Goal: Communication & Community: Answer question/provide support

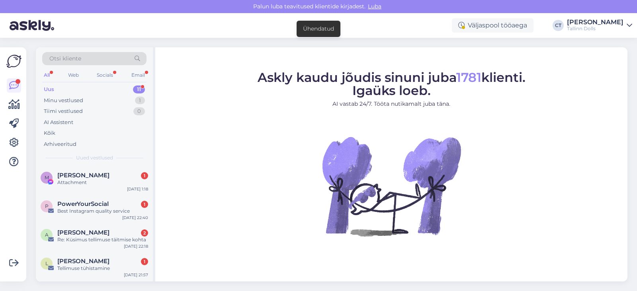
click at [73, 86] on div "Uus 11" at bounding box center [94, 89] width 104 height 11
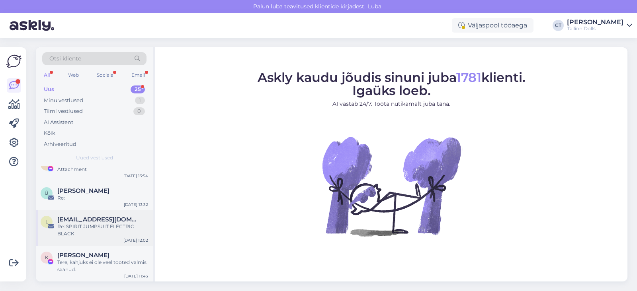
scroll to position [584, 0]
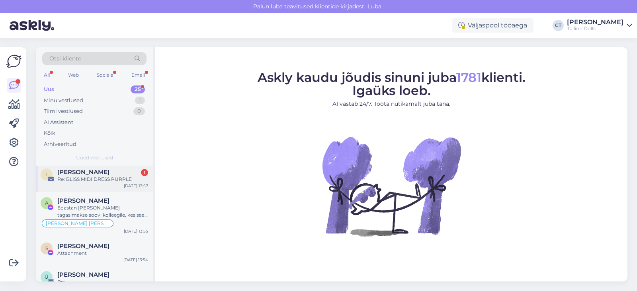
click at [103, 182] on div "Re: BLISS MIDI DRESS PURPLE" at bounding box center [102, 179] width 91 height 7
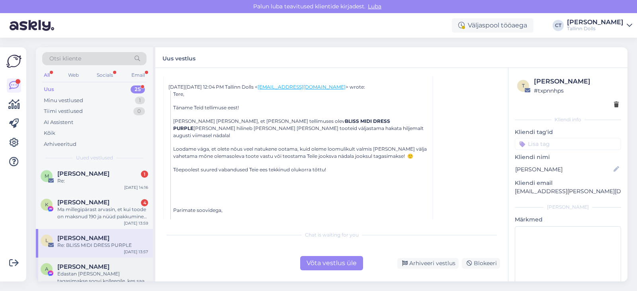
scroll to position [517, 0]
click at [109, 214] on div "Ma millegipärast arvasin, et kui toode on maksnud 190 ja nüüd pakkumine 49, et …" at bounding box center [102, 214] width 91 height 14
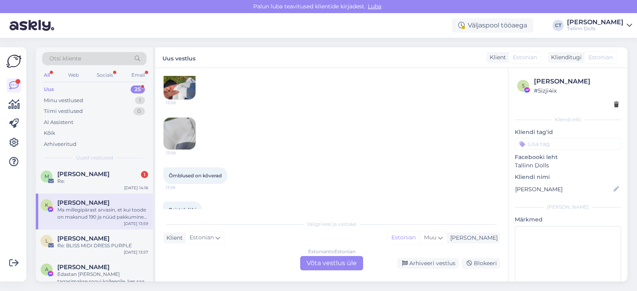
scroll to position [1111, 0]
click at [186, 90] on img at bounding box center [180, 84] width 32 height 32
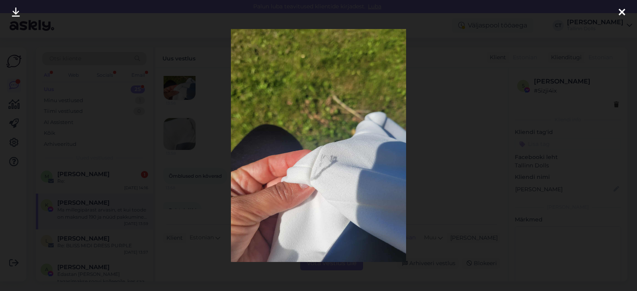
click at [619, 20] on div at bounding box center [622, 12] width 16 height 25
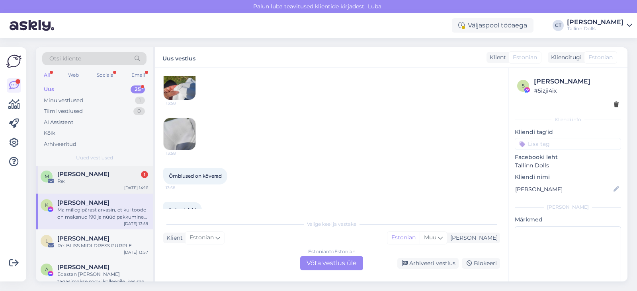
click at [62, 189] on div "M [PERSON_NAME] 1 Re: [DATE] 14:16" at bounding box center [94, 179] width 117 height 29
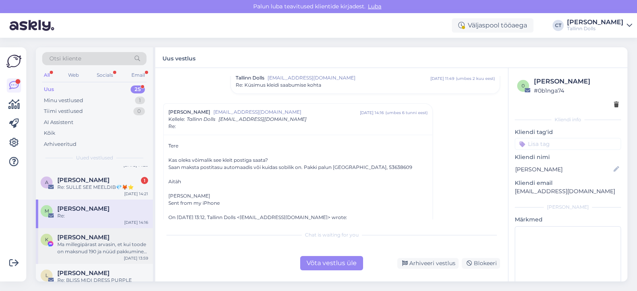
scroll to position [482, 0]
click at [106, 193] on div "A [PERSON_NAME] 1 Re: SULLE SEE MEELDIB💎🦊⭐ [DATE] 14:21" at bounding box center [94, 186] width 117 height 29
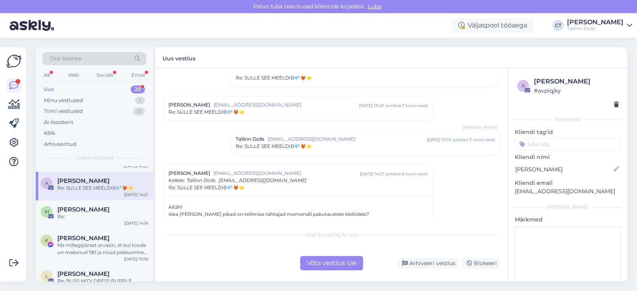
scroll to position [508, 0]
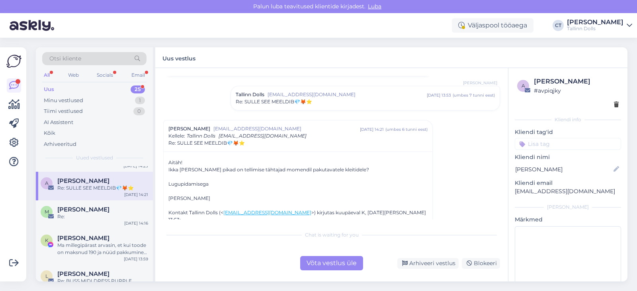
click at [317, 268] on div "Võta vestlus üle" at bounding box center [331, 263] width 63 height 14
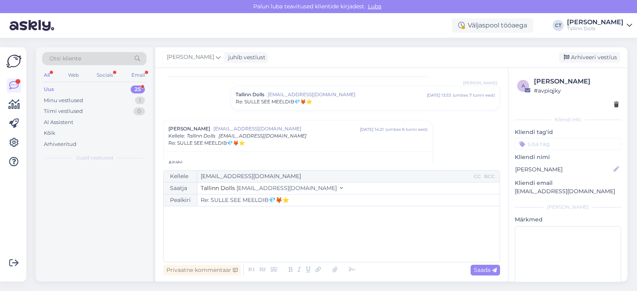
scroll to position [0, 0]
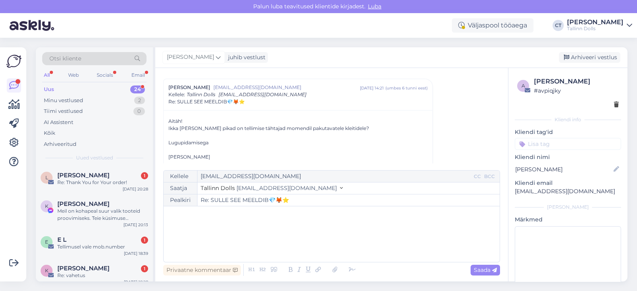
click at [331, 246] on div "﻿" at bounding box center [332, 235] width 328 height 48
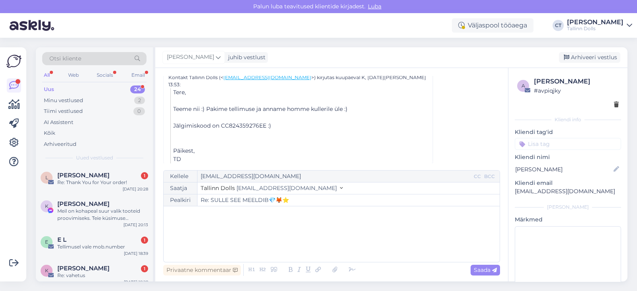
scroll to position [555, 0]
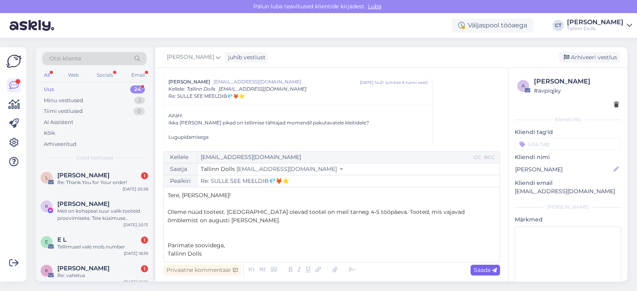
click at [495, 275] on div "Saada" at bounding box center [485, 270] width 29 height 11
type input "Re: Re: SULLE SEE MEELDIB💎🦊⭐"
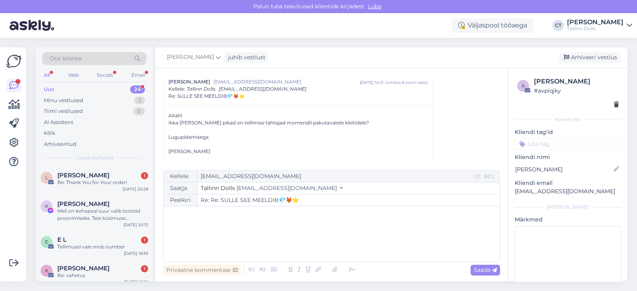
scroll to position [716, 0]
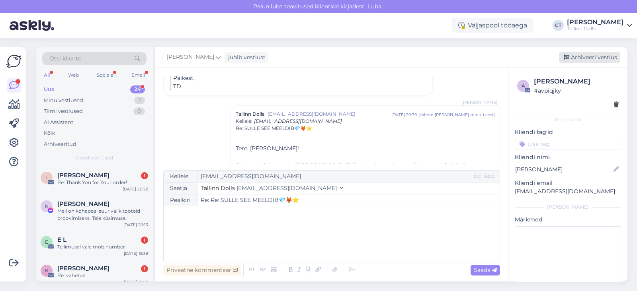
click at [591, 56] on div "Arhiveeri vestlus" at bounding box center [589, 57] width 61 height 11
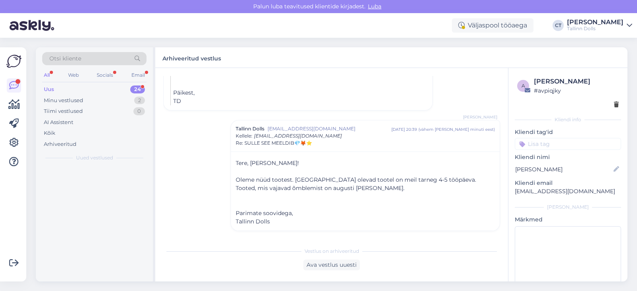
scroll to position [692, 0]
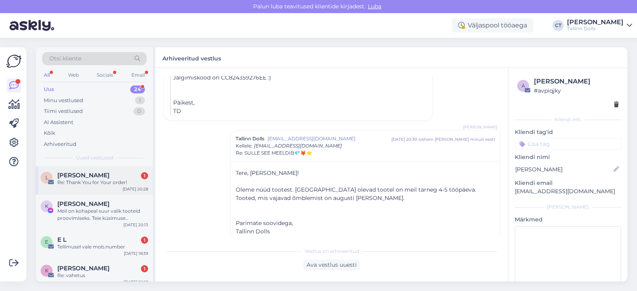
click at [104, 174] on div "[PERSON_NAME] 1" at bounding box center [102, 175] width 91 height 7
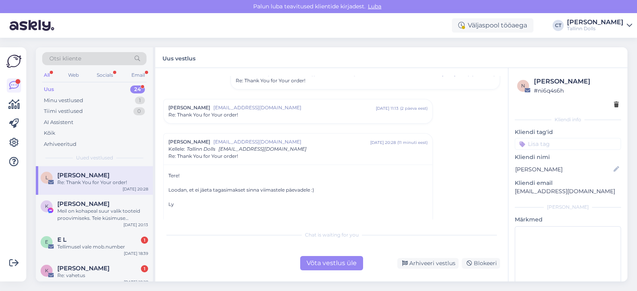
scroll to position [200, 0]
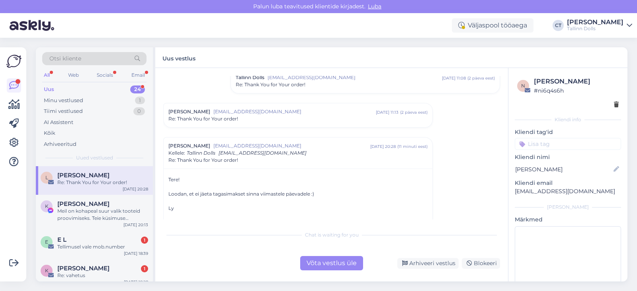
click at [274, 109] on span "[EMAIL_ADDRESS][DOMAIN_NAME]" at bounding box center [294, 111] width 162 height 7
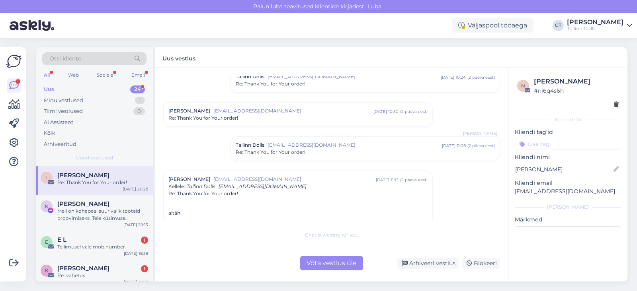
scroll to position [131, 0]
click at [350, 114] on span "[EMAIL_ADDRESS][DOMAIN_NAME]" at bounding box center [293, 111] width 160 height 7
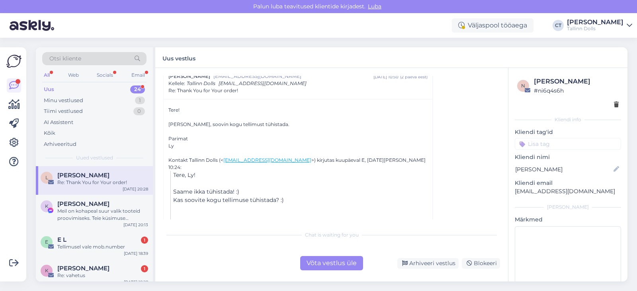
scroll to position [167, 0]
click at [332, 265] on div "Võta vestlus üle" at bounding box center [331, 263] width 63 height 14
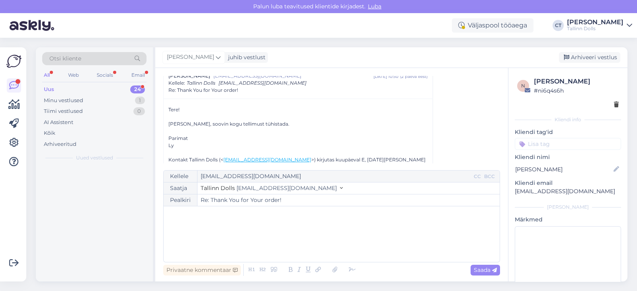
scroll to position [525, 0]
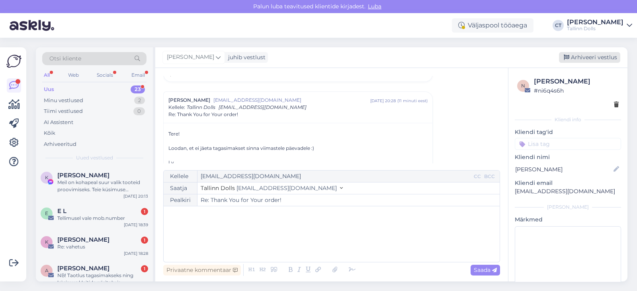
click at [611, 54] on div "Arhiveeri vestlus" at bounding box center [589, 57] width 61 height 11
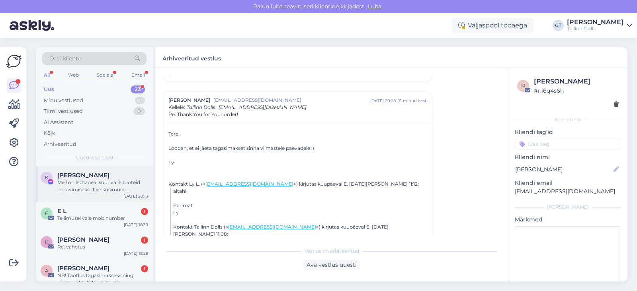
click at [104, 194] on div "K [PERSON_NAME] [PERSON_NAME] on kohapeal suur valik tooteid proovimiseks. Teie…" at bounding box center [94, 184] width 117 height 36
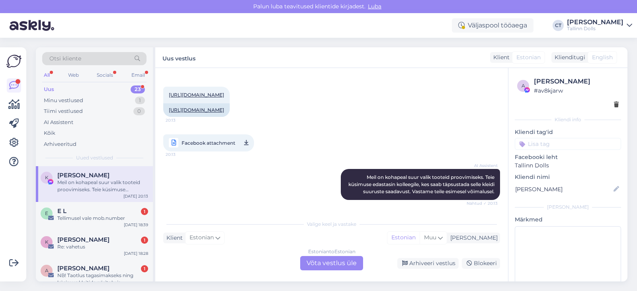
scroll to position [1774, 0]
click at [327, 260] on div "Estonian to Estonian Võta vestlus üle" at bounding box center [331, 263] width 63 height 14
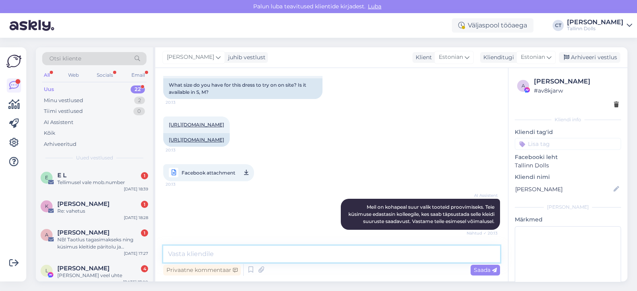
click at [357, 249] on textarea at bounding box center [331, 254] width 337 height 17
type textarea "Tere, tegu on uue tootega ja hetkel antud toodet stuudiopoes olemas ei ole."
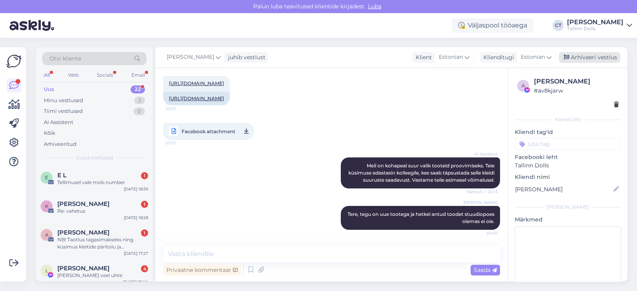
click at [595, 57] on div "Arhiveeri vestlus" at bounding box center [589, 57] width 61 height 11
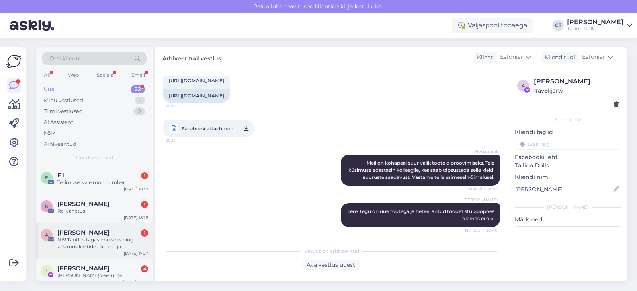
click at [107, 243] on div "NB! Taotlus tagasimakseks ning küsimus kleitide päritolu ja tarneaegade kohta" at bounding box center [102, 243] width 91 height 14
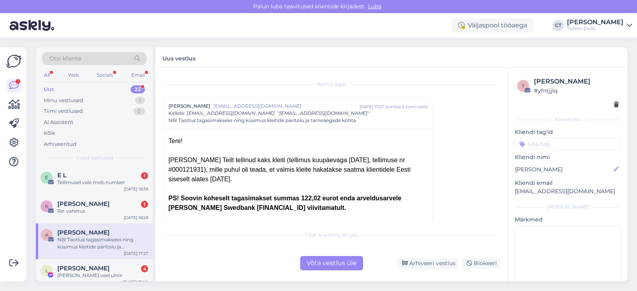
scroll to position [34, 0]
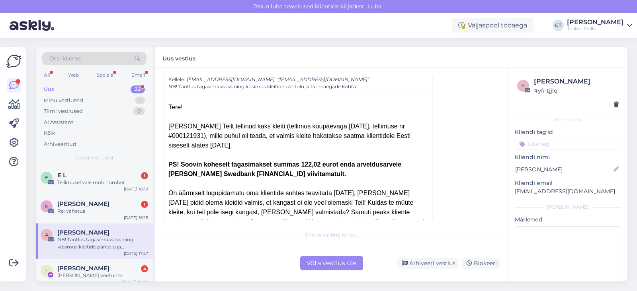
click at [172, 110] on div "Tere!" at bounding box center [297, 108] width 259 height 10
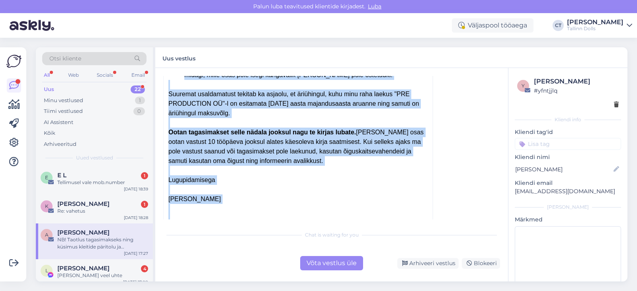
scroll to position [551, 0]
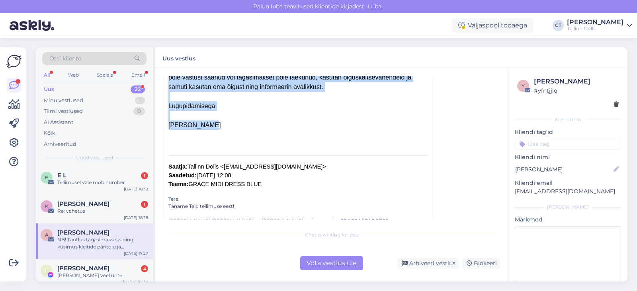
drag, startPoint x: 166, startPoint y: 156, endPoint x: 256, endPoint y: 98, distance: 107.6
copy div "LO! Ipsumd sitametc adipiscingel seddoe 409,04 tempo inci utlaboreetdolo Magn A…"
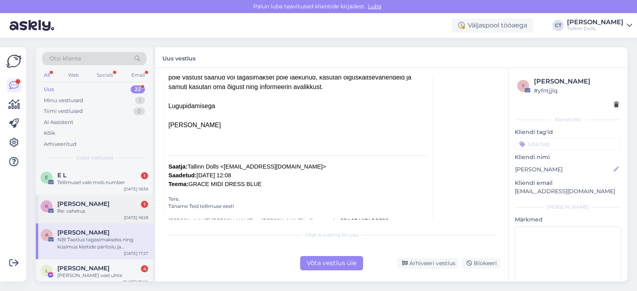
click at [111, 216] on div "K [PERSON_NAME] 1 Re: vahetus [DATE] 18:28" at bounding box center [94, 209] width 117 height 29
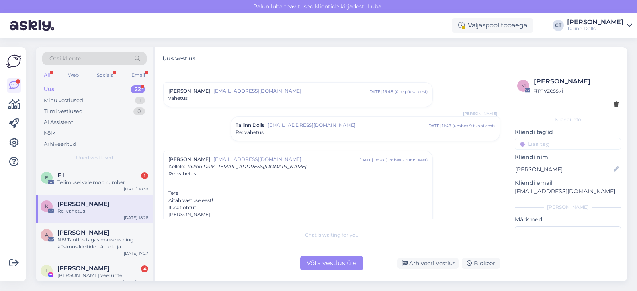
scroll to position [13, 0]
click at [279, 137] on div "Re: vahetus" at bounding box center [365, 134] width 259 height 7
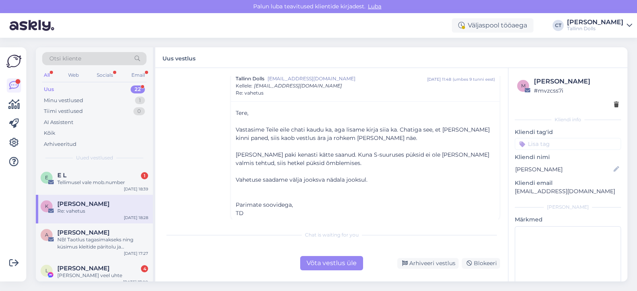
scroll to position [68, 0]
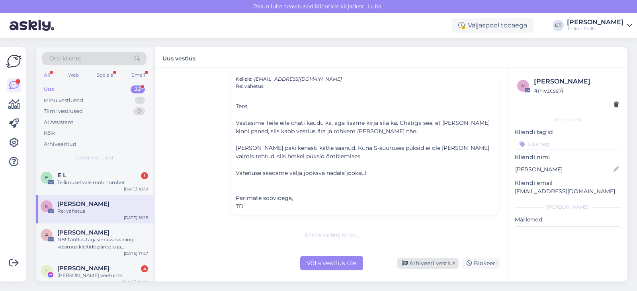
click at [416, 258] on div "Arhiveeri vestlus" at bounding box center [427, 263] width 61 height 11
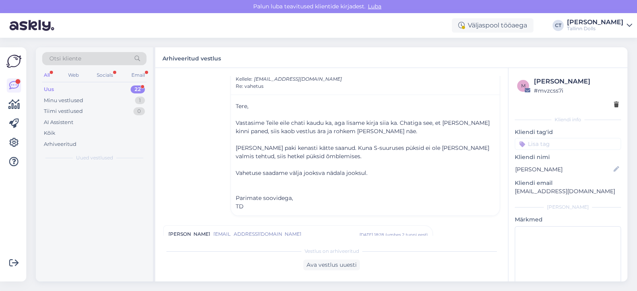
scroll to position [217, 0]
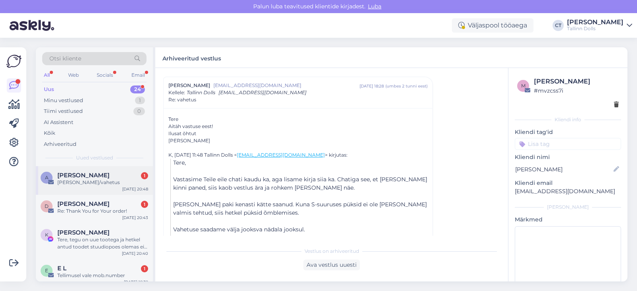
click at [90, 183] on div "[PERSON_NAME]/vahetus" at bounding box center [102, 182] width 91 height 7
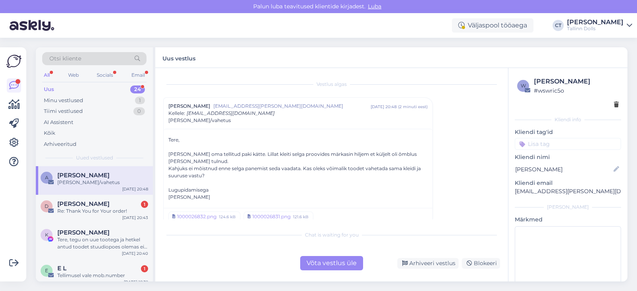
scroll to position [10, 0]
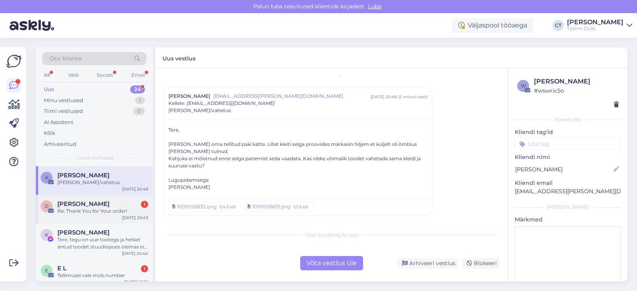
click at [118, 206] on div "[PERSON_NAME] 1" at bounding box center [102, 204] width 91 height 7
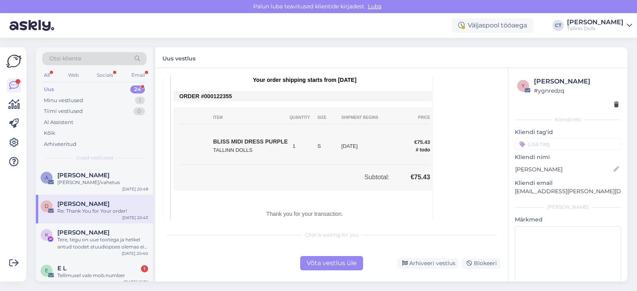
scroll to position [195, 0]
click at [318, 262] on div "Võta vestlus üle" at bounding box center [331, 263] width 63 height 14
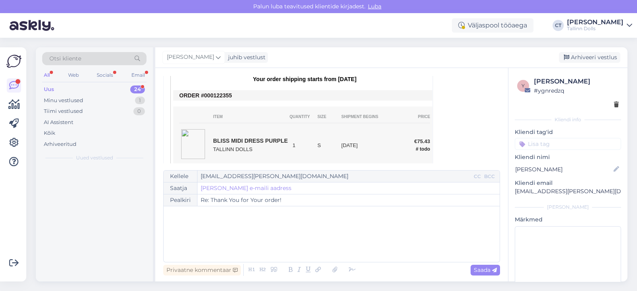
scroll to position [21, 0]
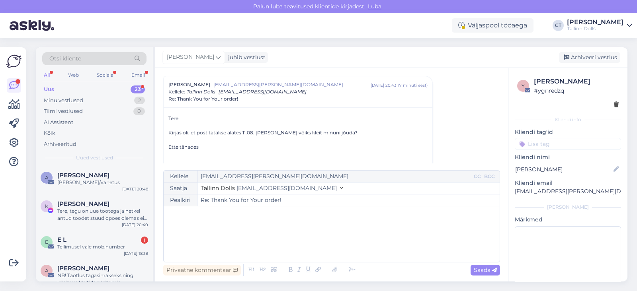
click at [320, 251] on div "﻿" at bounding box center [332, 235] width 328 height 48
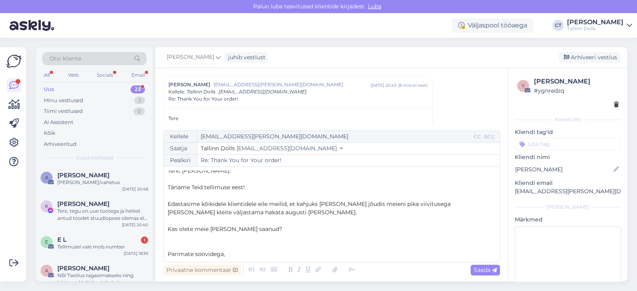
scroll to position [12, 0]
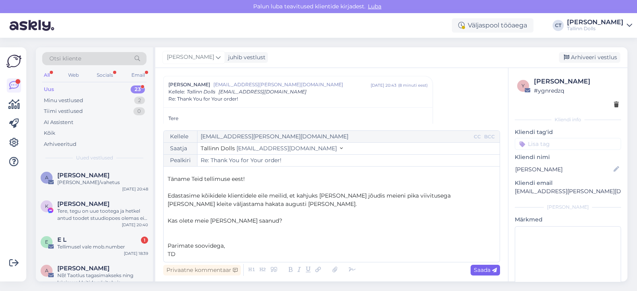
click at [489, 270] on span "Saada" at bounding box center [485, 270] width 23 height 7
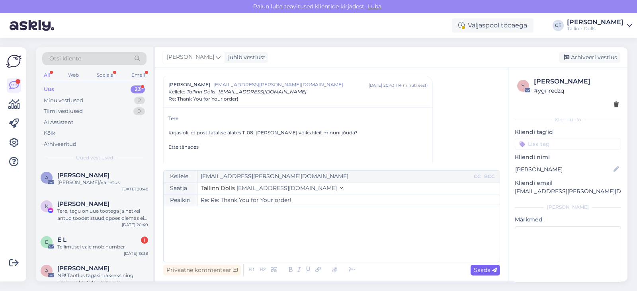
type input "Re: Re: Thank You for Your order!"
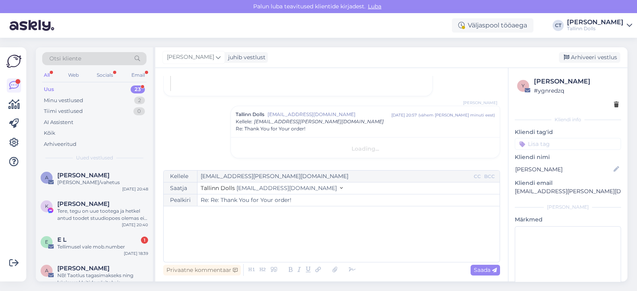
scroll to position [0, 0]
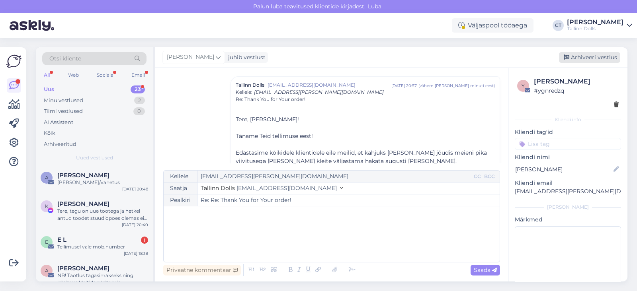
click at [592, 58] on div "Arhiveeri vestlus" at bounding box center [589, 57] width 61 height 11
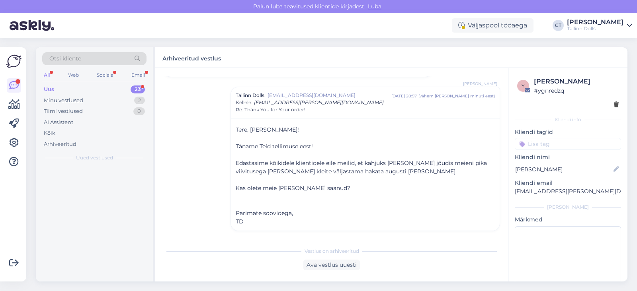
scroll to position [500, 0]
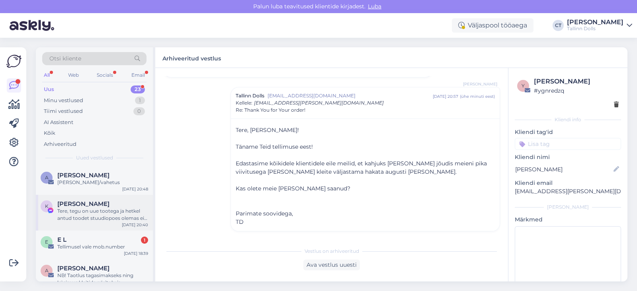
click at [106, 216] on div "Tere, tegu on uue tootega ja hetkel antud toodet stuudiopoes olemas ei ole." at bounding box center [102, 215] width 91 height 14
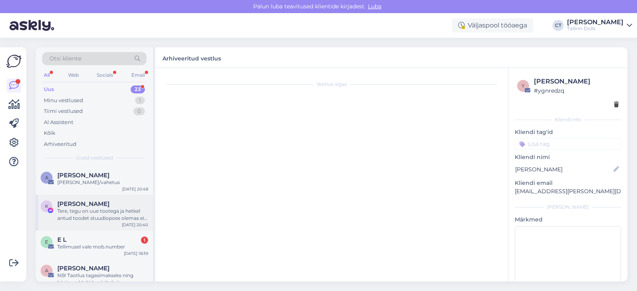
scroll to position [1921, 0]
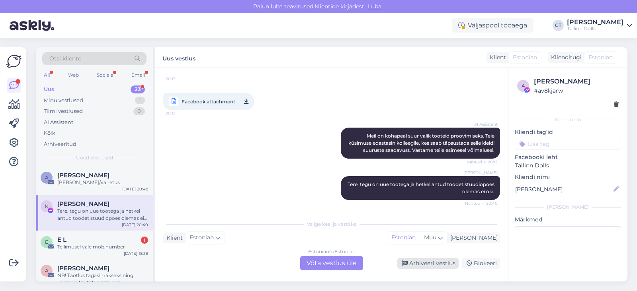
click at [418, 264] on div "Arhiveeri vestlus" at bounding box center [427, 263] width 61 height 11
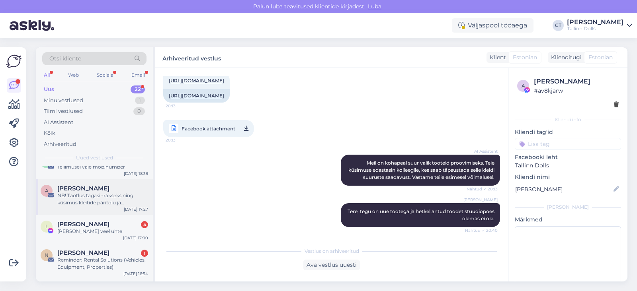
scroll to position [52, 0]
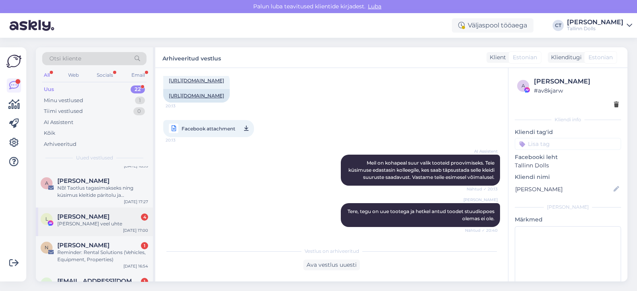
click at [110, 227] on div "[PERSON_NAME] veel uhte" at bounding box center [102, 224] width 91 height 7
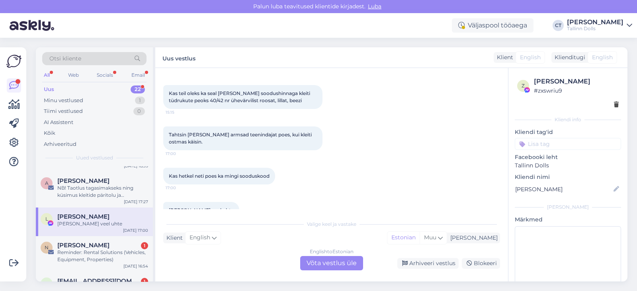
scroll to position [300, 0]
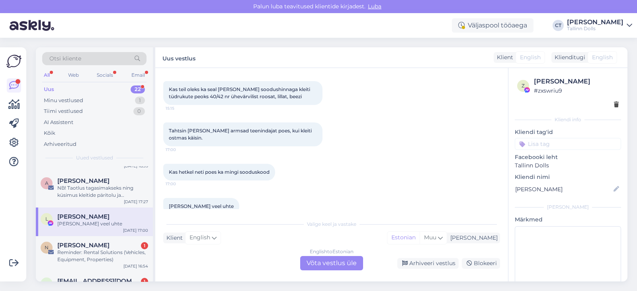
click at [321, 258] on div "English to Estonian Võta vestlus üle" at bounding box center [331, 263] width 63 height 14
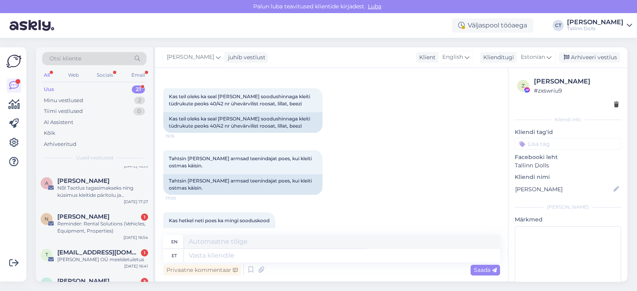
scroll to position [0, 0]
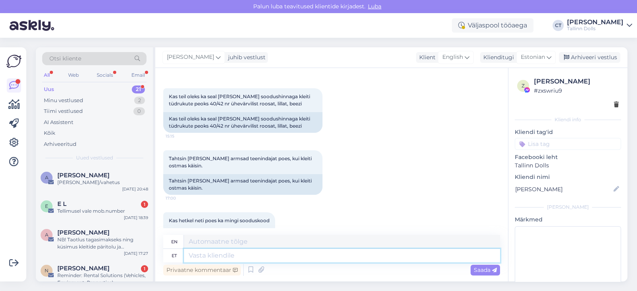
click at [331, 258] on textarea at bounding box center [342, 256] width 316 height 14
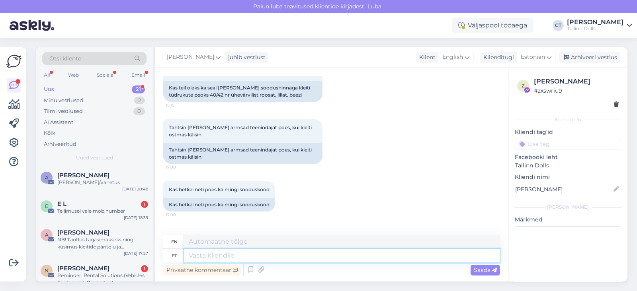
scroll to position [390, 0]
